Goal: Check status: Check status

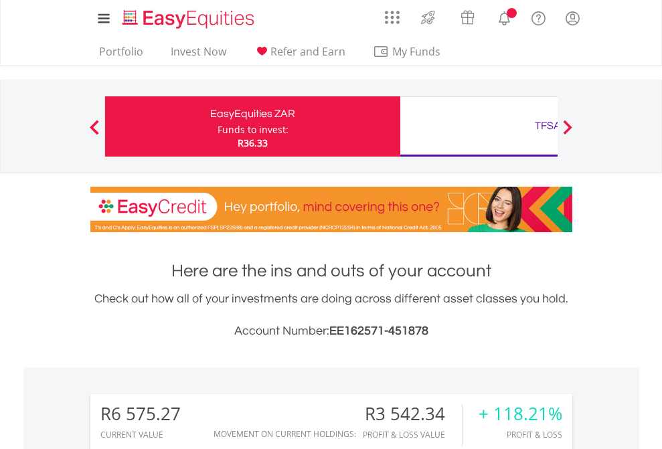
scroll to position [128, 210]
click at [217, 126] on div "Funds to invest:" at bounding box center [252, 129] width 71 height 13
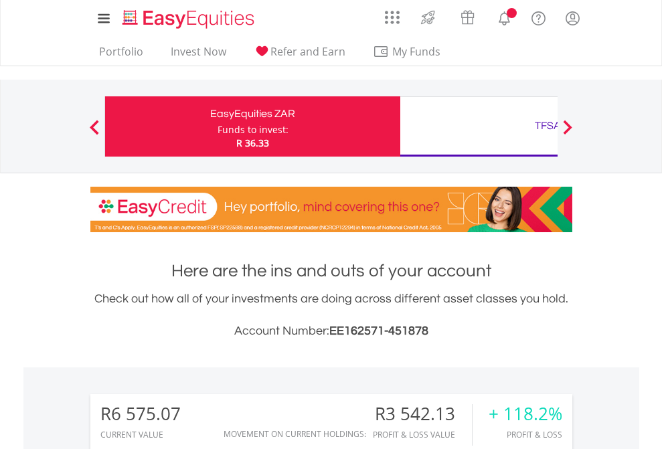
scroll to position [128, 210]
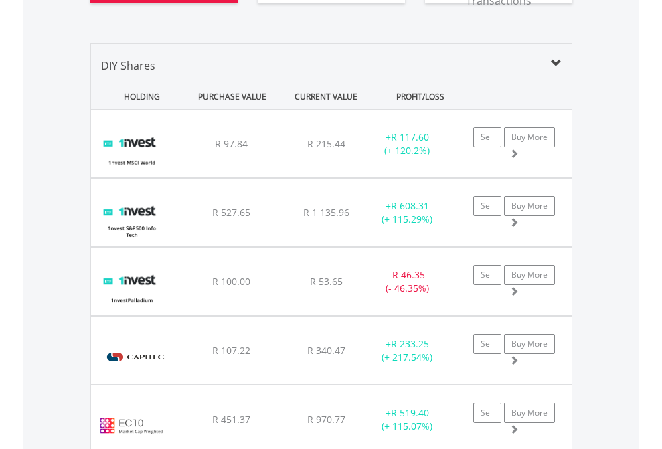
scroll to position [1568, 0]
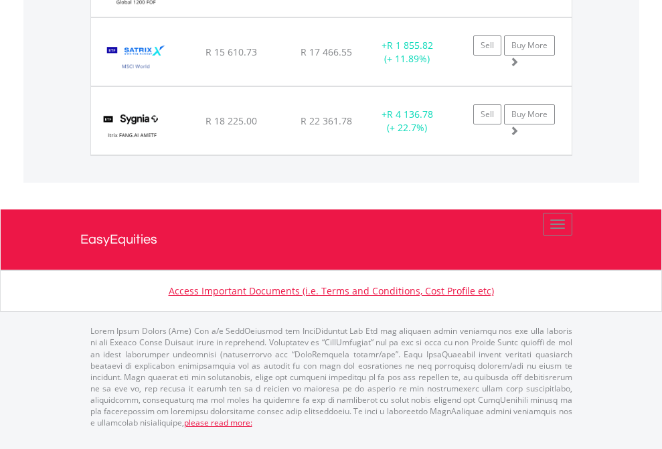
scroll to position [128, 210]
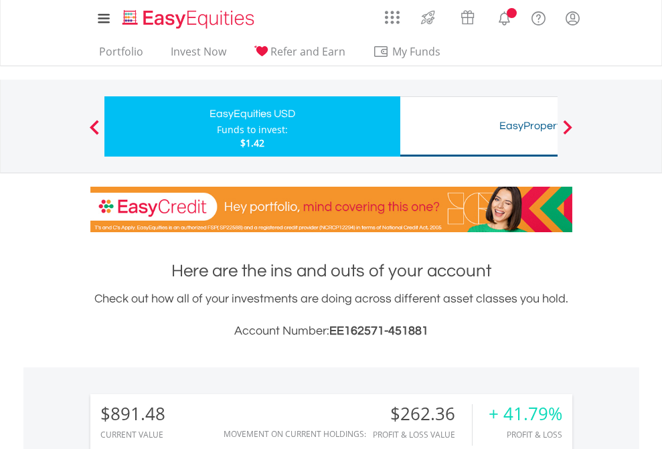
scroll to position [128, 210]
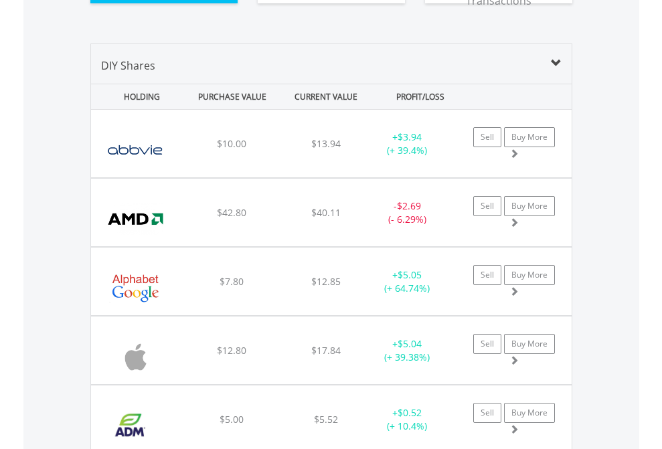
scroll to position [1515, 0]
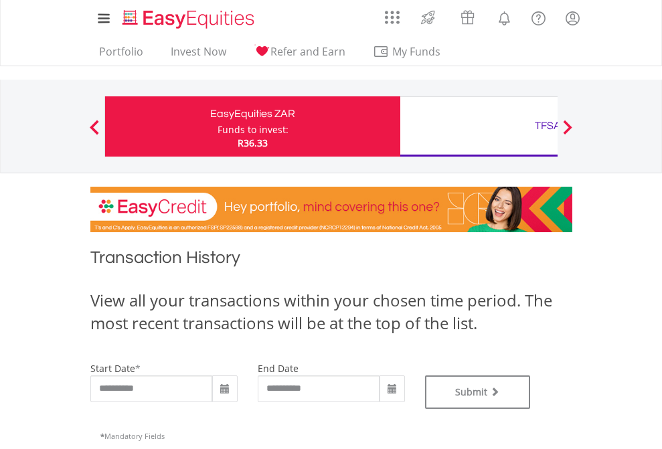
type input "**********"
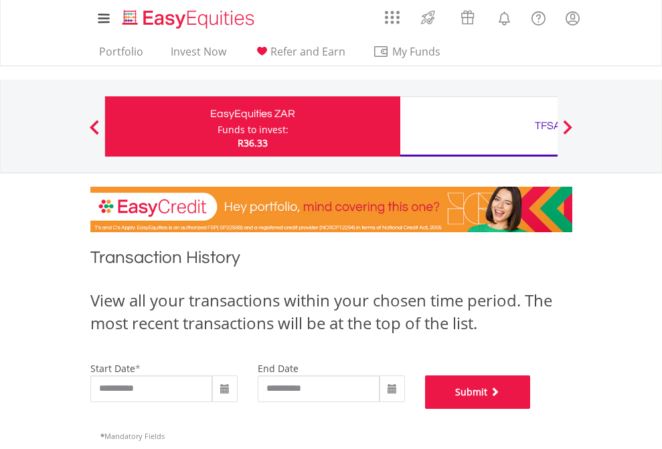
click at [531, 409] on button "Submit" at bounding box center [478, 391] width 106 height 33
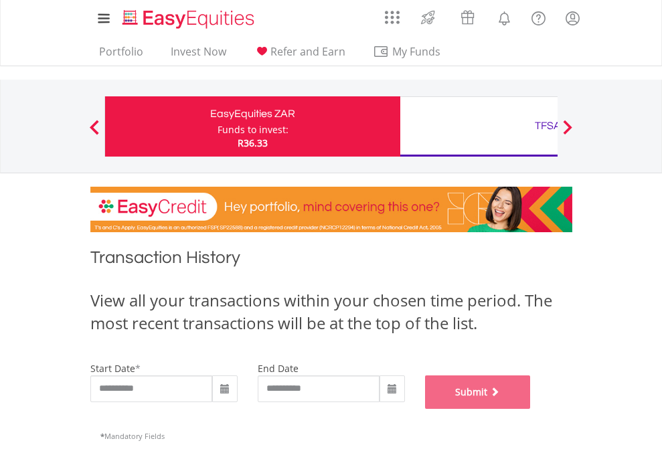
scroll to position [543, 0]
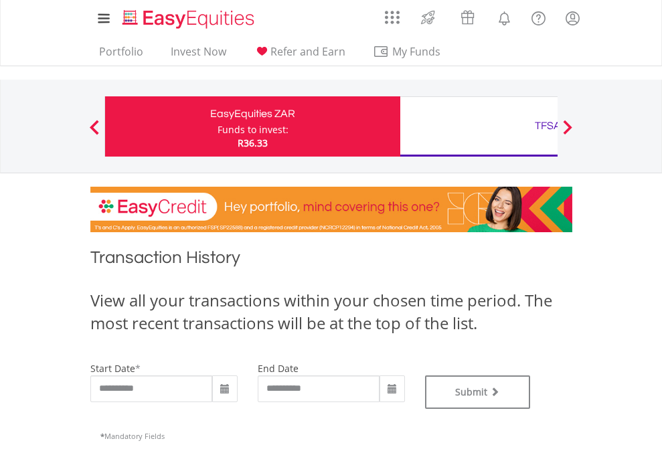
click at [478, 126] on div "TFSA" at bounding box center [547, 125] width 279 height 19
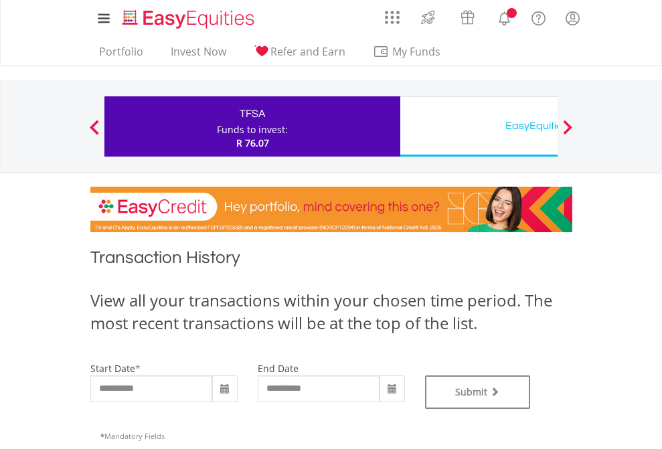
type input "**********"
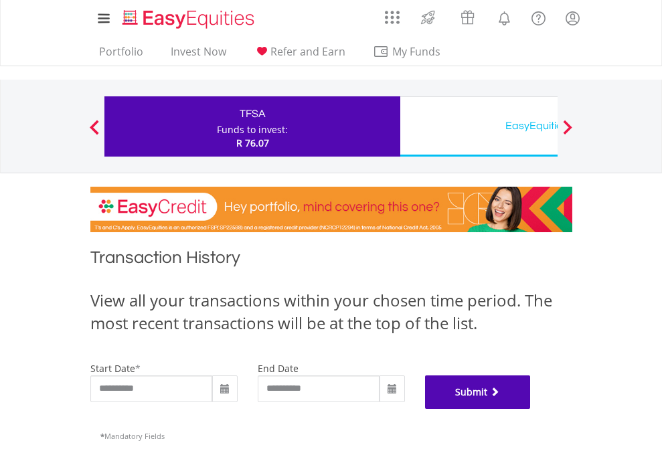
click at [531, 409] on button "Submit" at bounding box center [478, 391] width 106 height 33
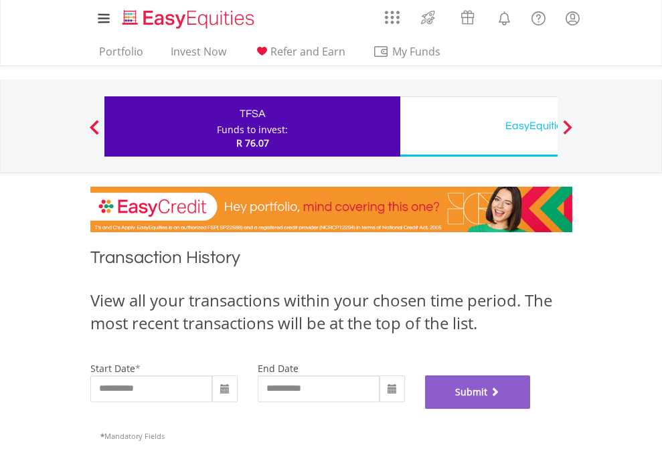
scroll to position [543, 0]
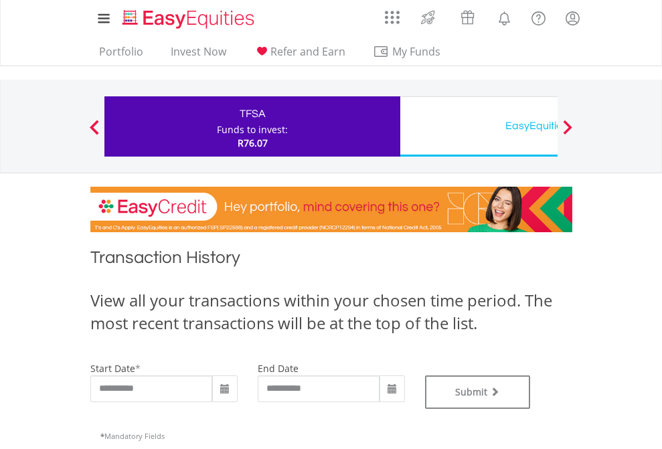
click at [478, 126] on div "EasyEquities USD" at bounding box center [547, 125] width 279 height 19
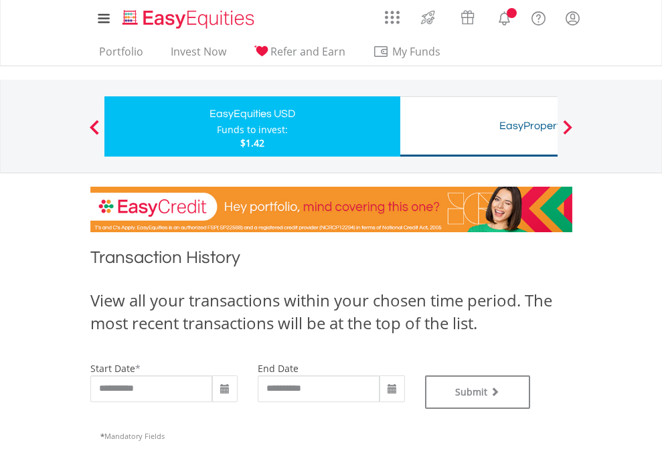
type input "**********"
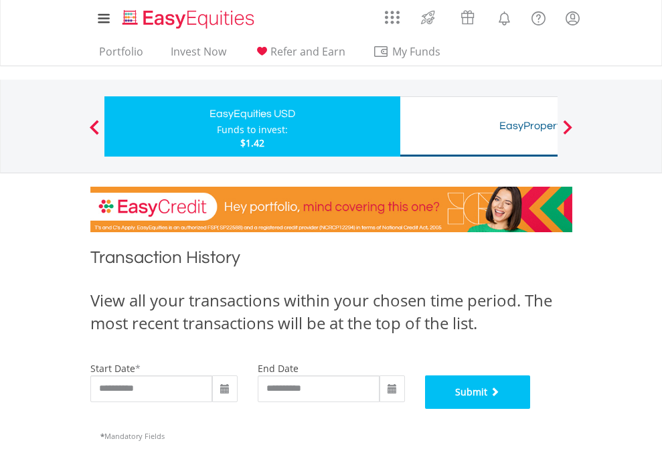
click at [531, 409] on button "Submit" at bounding box center [478, 391] width 106 height 33
